Goal: Task Accomplishment & Management: Manage account settings

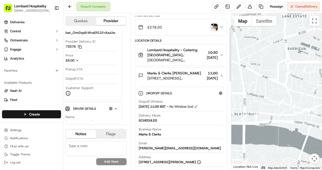
scroll to position [38, 0]
click at [71, 7] on button at bounding box center [69, 6] width 9 height 9
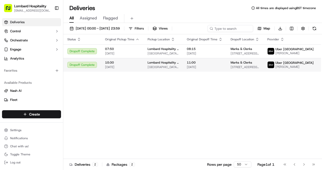
click at [178, 67] on div "Lombard Hospitality - Catering Underground Station Shop, 1 Lombard St, London E…" at bounding box center [162, 65] width 31 height 9
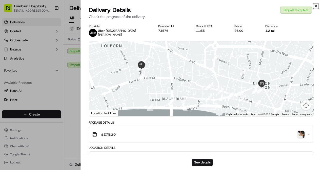
click at [316, 6] on icon "button" at bounding box center [316, 6] width 2 height 2
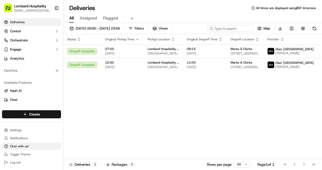
click at [24, 146] on span "Chat with us!" at bounding box center [19, 147] width 18 height 4
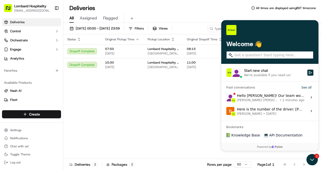
click at [268, 97] on div "Hello Yasiru! Our team would like to know what area you are looking for coverag…" at bounding box center [270, 98] width 67 height 10
click at [226, 98] on button "View issue" at bounding box center [226, 98] width 0 height 0
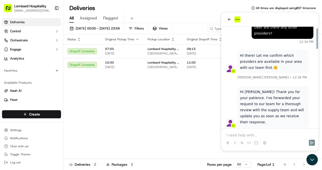
scroll to position [387, 0]
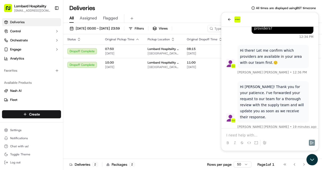
click at [253, 133] on p at bounding box center [269, 135] width 87 height 5
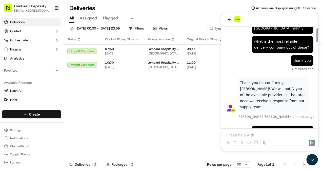
scroll to position [610, 0]
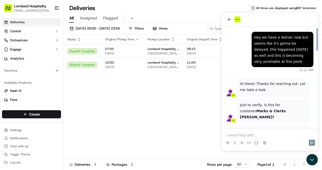
scroll to position [345, 0]
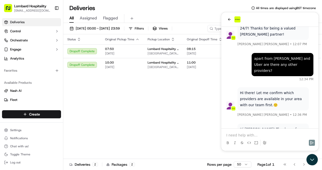
click at [243, 131] on div at bounding box center [269, 138] width 93 height 19
click at [238, 135] on p at bounding box center [269, 135] width 87 height 5
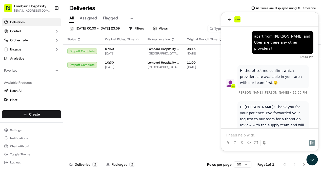
click at [234, 136] on p at bounding box center [269, 135] width 87 height 5
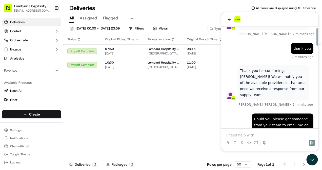
scroll to position [478, 0]
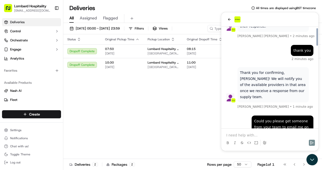
click at [164, 108] on div "Status Original Pickup Time Pickup Location Original Dropoff Time Dropoff Locat…" at bounding box center [199, 96] width 273 height 125
click at [228, 18] on icon "back" at bounding box center [229, 19] width 4 height 4
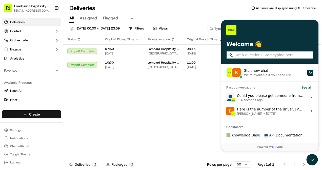
click at [200, 102] on div "Status Original Pickup Time Pickup Location Original Dropoff Time Dropoff Locat…" at bounding box center [199, 96] width 273 height 125
click at [194, 108] on div "Status Original Pickup Time Pickup Location Original Dropoff Time Dropoff Locat…" at bounding box center [199, 96] width 273 height 125
click at [311, 158] on icon "Open customer support" at bounding box center [311, 160] width 13 height 13
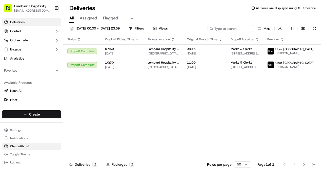
click at [6, 146] on icon at bounding box center [6, 146] width 1 height 1
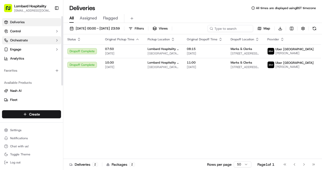
click at [16, 40] on span "Orchestrate" at bounding box center [19, 40] width 18 height 5
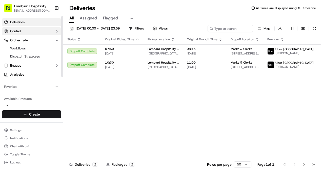
click at [17, 31] on span "Control" at bounding box center [15, 31] width 11 height 5
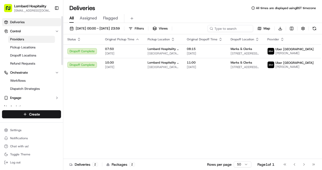
click at [17, 39] on span "Providers" at bounding box center [17, 39] width 14 height 5
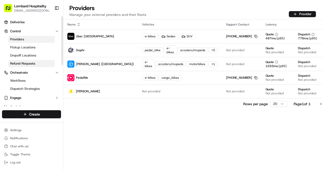
click at [24, 64] on span "Refund Requests" at bounding box center [22, 63] width 25 height 5
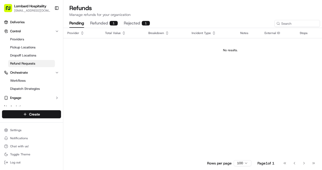
click at [102, 24] on button "refunded 1" at bounding box center [104, 23] width 28 height 9
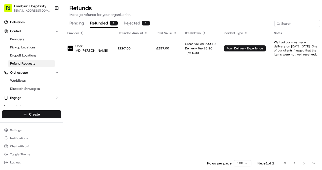
click at [132, 22] on button "rejected 1" at bounding box center [137, 23] width 26 height 9
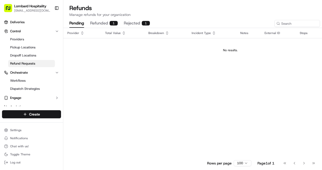
click at [79, 22] on button "pending" at bounding box center [76, 23] width 15 height 9
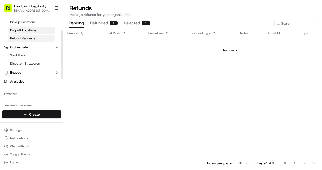
scroll to position [26, 0]
click at [22, 70] on button "Engage" at bounding box center [31, 72] width 59 height 8
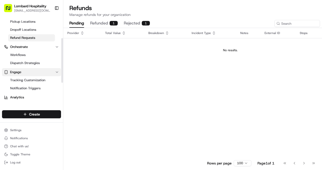
scroll to position [53, 0]
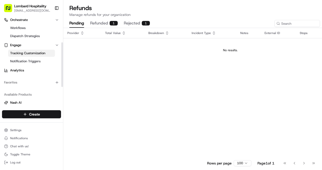
click at [24, 50] on link "Tracking Customization" at bounding box center [31, 53] width 47 height 7
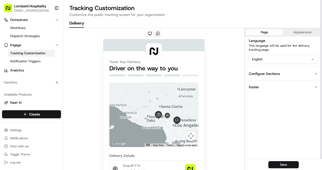
click at [307, 73] on button "Configure Sections" at bounding box center [282, 73] width 77 height 13
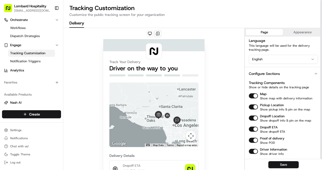
click at [307, 72] on button "Configure Sections" at bounding box center [282, 73] width 77 height 13
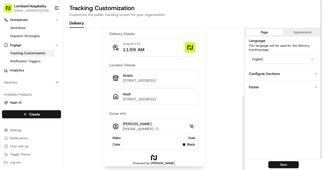
scroll to position [0, 0]
click at [274, 164] on button "Save" at bounding box center [283, 164] width 30 height 7
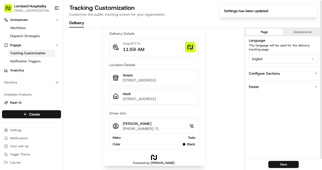
click at [297, 35] on div "Page Appearance" at bounding box center [282, 32] width 77 height 9
click at [297, 35] on button "Appearance" at bounding box center [302, 32] width 37 height 7
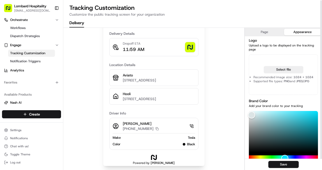
click at [269, 31] on button "Page" at bounding box center [263, 32] width 37 height 7
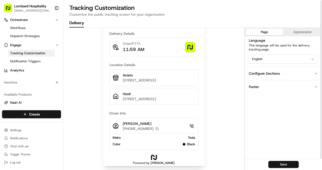
click at [261, 87] on button "Footer" at bounding box center [282, 86] width 77 height 13
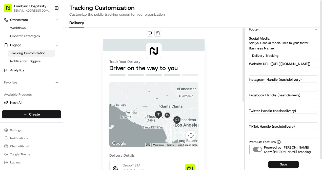
scroll to position [0, 0]
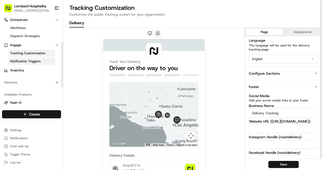
click at [42, 62] on link "Notification Triggers" at bounding box center [31, 61] width 47 height 7
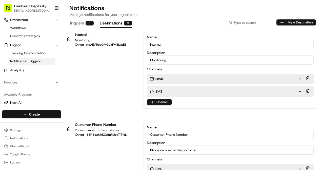
click at [109, 24] on button "Destinations 3" at bounding box center [116, 23] width 32 height 9
click at [80, 24] on button "Triggers 6" at bounding box center [81, 23] width 24 height 9
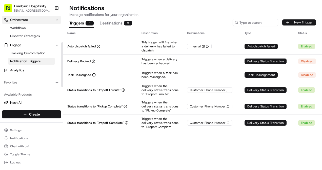
click at [21, 20] on span "Orchestrate" at bounding box center [19, 20] width 18 height 5
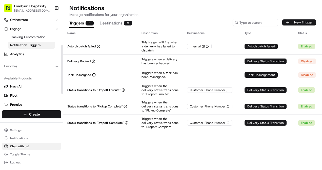
click at [15, 148] on span "Chat with us!" at bounding box center [19, 147] width 18 height 4
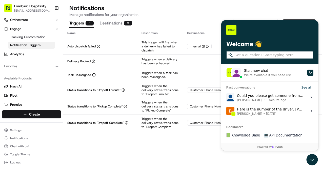
click at [277, 98] on div "Could you please get someone from your team to email me on [EMAIL_ADDRESS][DOMA…" at bounding box center [270, 98] width 67 height 10
click at [226, 98] on button "View issue" at bounding box center [226, 98] width 0 height 0
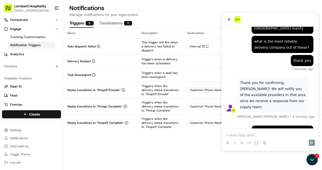
scroll to position [610, 0]
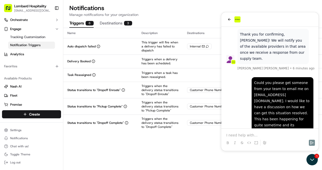
click at [252, 130] on div at bounding box center [269, 138] width 93 height 19
click at [250, 133] on p at bounding box center [269, 135] width 87 height 5
click at [230, 20] on icon "back" at bounding box center [229, 19] width 4 height 4
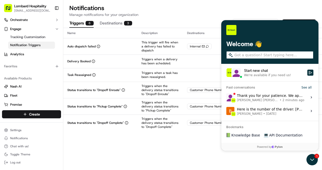
click at [262, 94] on div "Thank you for your patience. We apologize for the recent experience. We will in…" at bounding box center [270, 98] width 67 height 10
click at [226, 98] on button "View issue" at bounding box center [226, 98] width 0 height 0
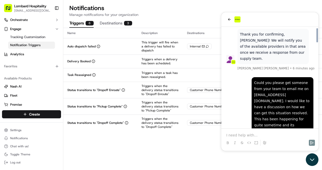
click at [309, 157] on icon "Open customer support" at bounding box center [311, 160] width 13 height 13
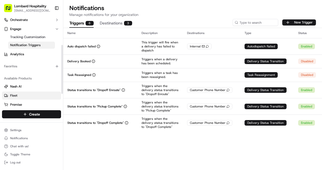
scroll to position [75, 0]
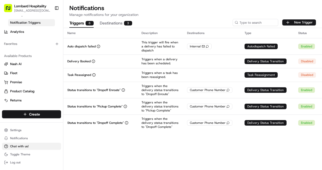
click at [29, 148] on button "Chat with us!" at bounding box center [31, 146] width 59 height 7
click at [20, 130] on html "Lombard Hospitality [EMAIL_ADDRESS][DOMAIN_NAME] Toggle Sidebar Deliveries Cont…" at bounding box center [161, 85] width 322 height 170
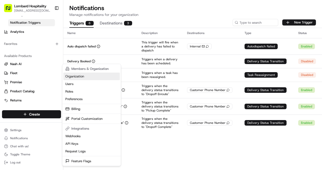
click at [82, 74] on link "Organization" at bounding box center [91, 77] width 56 height 8
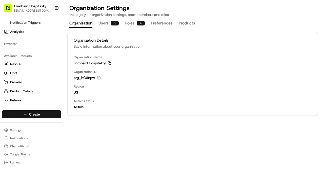
click at [107, 25] on button "Users 3" at bounding box center [108, 23] width 20 height 9
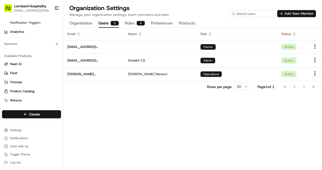
click at [135, 24] on button "Roles 4" at bounding box center [135, 23] width 20 height 9
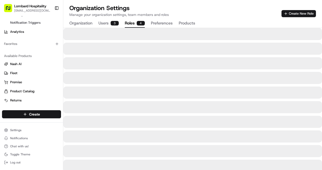
click at [111, 24] on div "3" at bounding box center [114, 23] width 8 height 5
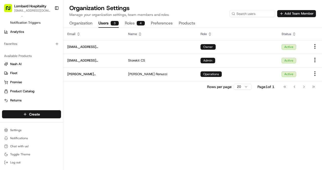
click at [132, 24] on button "Roles 4" at bounding box center [135, 23] width 20 height 9
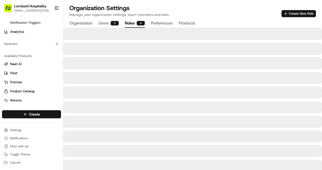
click at [161, 25] on button "Preferences" at bounding box center [162, 23] width 22 height 9
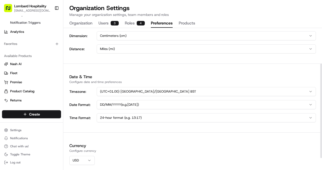
scroll to position [71, 0]
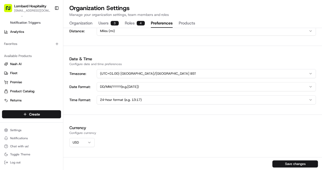
click at [95, 51] on div "Measurement Units Configure weight, dimension and distance units for your organ…" at bounding box center [192, 77] width 258 height 188
click at [82, 143] on html "Lombard Hospitality [EMAIL_ADDRESS][DOMAIN_NAME] Toggle Sidebar Deliveries Cont…" at bounding box center [161, 85] width 322 height 170
click at [299, 164] on button "Save changes" at bounding box center [295, 164] width 46 height 7
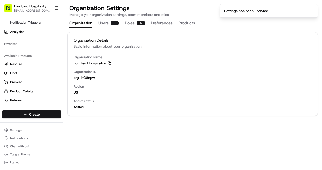
click at [87, 23] on button "Organization" at bounding box center [80, 23] width 23 height 9
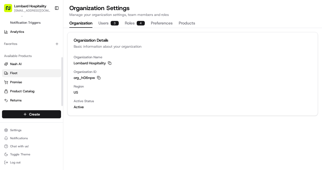
click at [20, 73] on link "Fleet" at bounding box center [31, 73] width 55 height 5
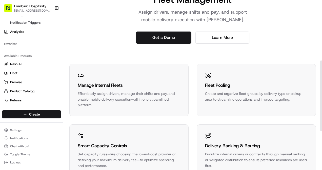
scroll to position [163, 0]
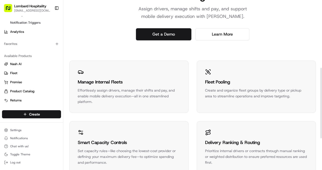
drag, startPoint x: 138, startPoint y: 102, endPoint x: 94, endPoint y: 69, distance: 55.1
click at [94, 69] on div "Manage Internal Fleets Effortlessly assign drivers, manage their shifts and pay…" at bounding box center [129, 87] width 119 height 52
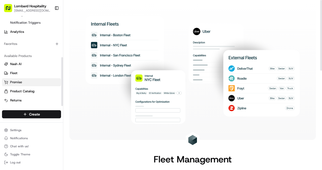
click at [13, 81] on span "Promise" at bounding box center [16, 82] width 12 height 5
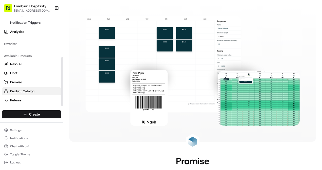
click at [24, 91] on span "Product Catalog" at bounding box center [22, 91] width 24 height 5
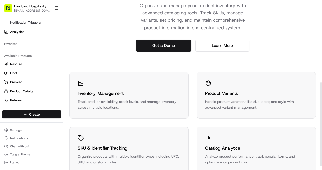
scroll to position [176, 0]
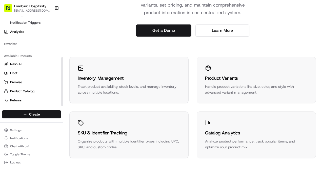
click at [11, 96] on ul "[PERSON_NAME] Fleet Promise Product Catalog Returns" at bounding box center [31, 82] width 59 height 44
click at [11, 98] on span "Returns" at bounding box center [15, 100] width 11 height 5
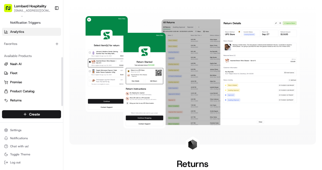
click at [18, 33] on span "Analytics" at bounding box center [17, 32] width 14 height 5
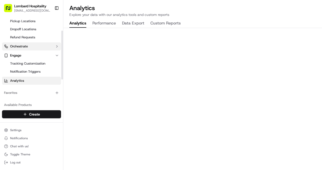
scroll to position [27, 0]
click at [39, 68] on link "Notification Triggers" at bounding box center [31, 71] width 47 height 7
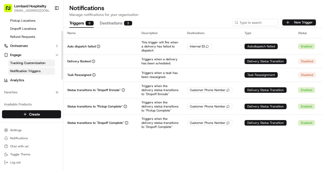
click at [30, 65] on span "Tracking Customization" at bounding box center [27, 63] width 35 height 5
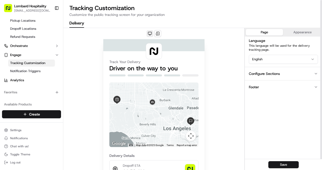
click at [149, 34] on button at bounding box center [149, 33] width 7 height 7
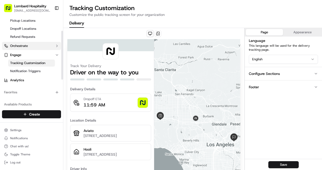
click at [28, 47] on button "Orchestrate" at bounding box center [31, 46] width 59 height 8
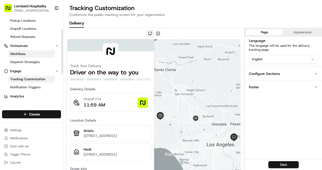
click at [26, 54] on span "Workflows" at bounding box center [17, 54] width 15 height 5
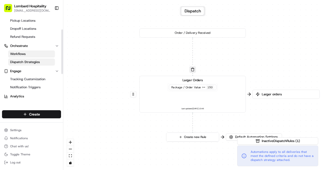
click at [27, 62] on span "Dispatch Strategies" at bounding box center [25, 62] width 30 height 5
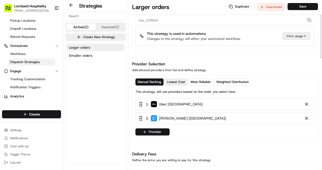
scroll to position [36, 0]
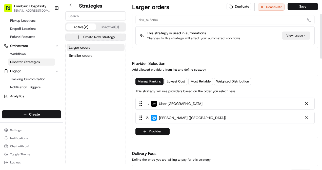
click at [159, 129] on button "Provider" at bounding box center [152, 131] width 34 height 7
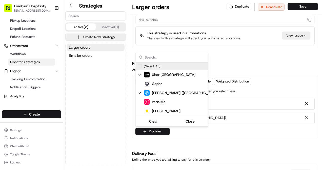
click at [281, 53] on html "Lombard Hospitality [EMAIL_ADDRESS][DOMAIN_NAME] Toggle Sidebar Deliveries Cont…" at bounding box center [161, 85] width 322 height 170
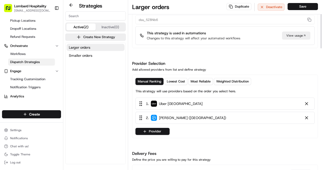
scroll to position [0, 0]
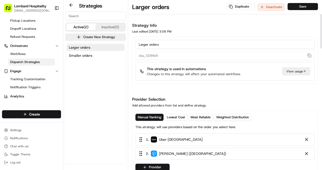
click at [120, 27] on button "Inactive (0)" at bounding box center [110, 27] width 29 height 7
